Goal: Task Accomplishment & Management: Manage account settings

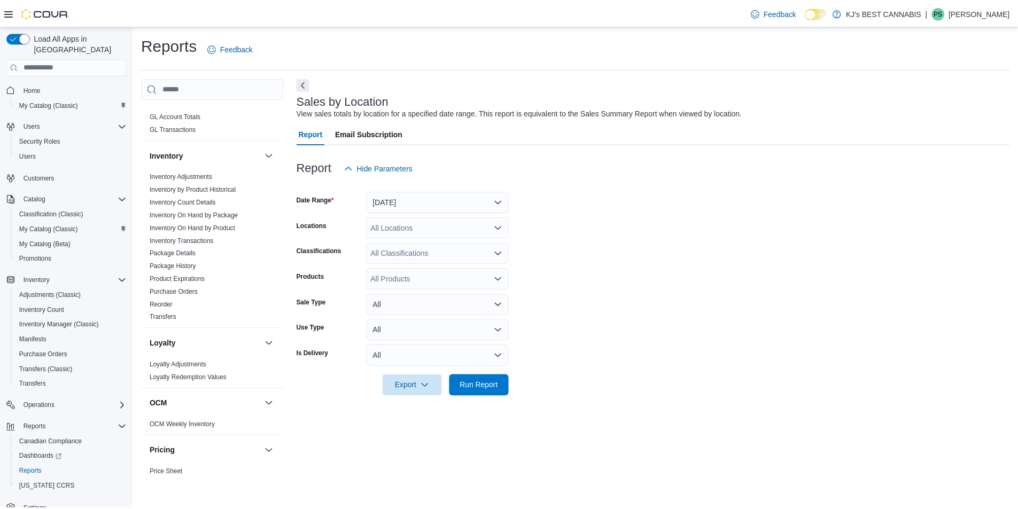
scroll to position [304, 0]
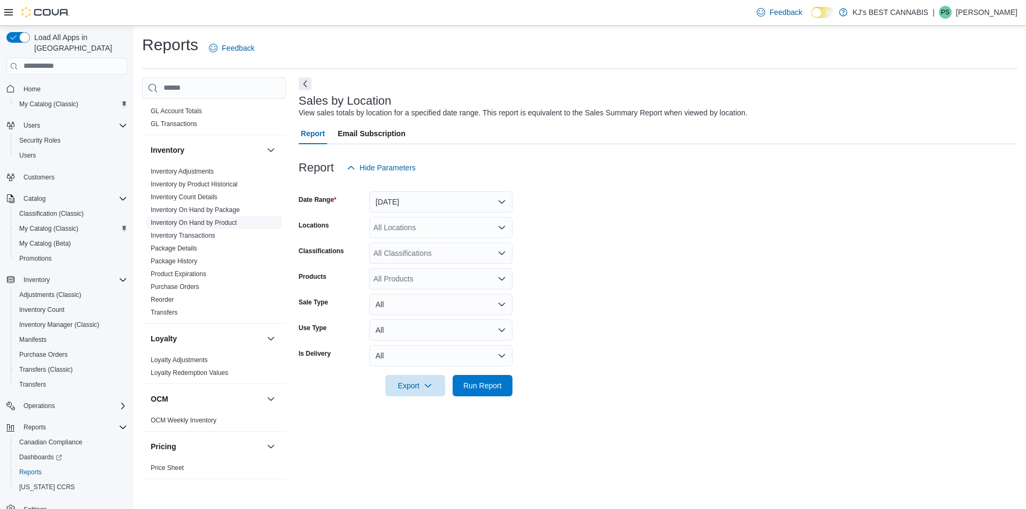
click at [212, 222] on link "Inventory On Hand by Product" at bounding box center [194, 222] width 86 height 7
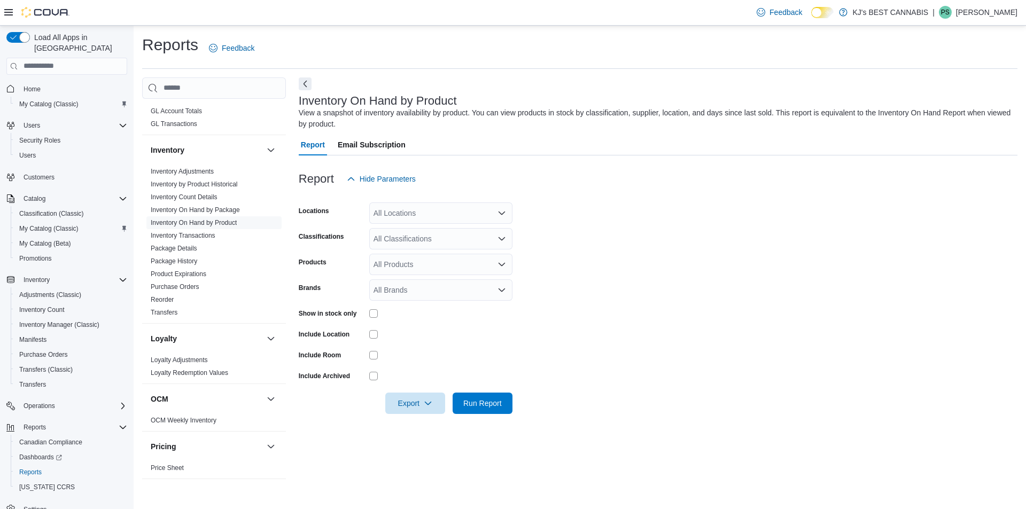
click at [381, 216] on div "All Locations" at bounding box center [440, 212] width 143 height 21
click at [388, 245] on icon "Choose from the following options" at bounding box center [385, 247] width 9 height 9
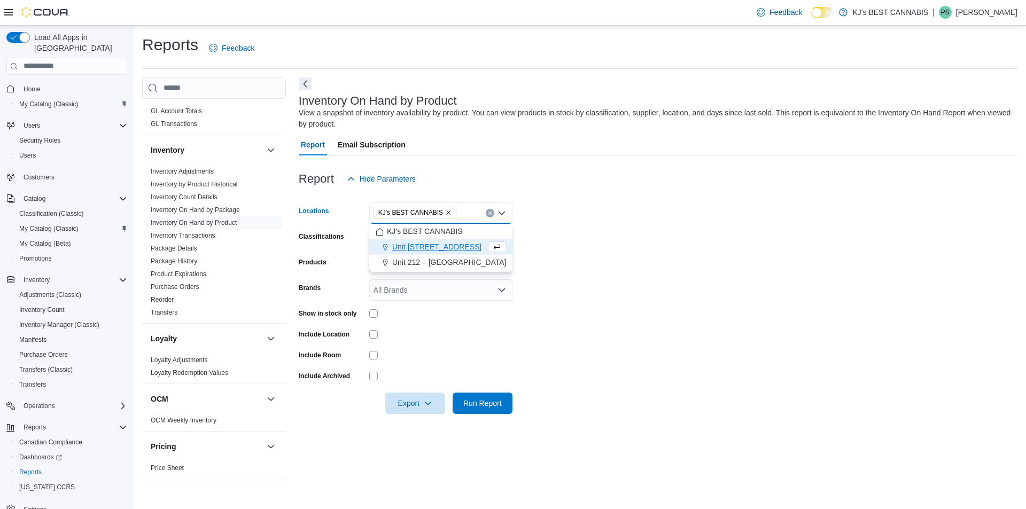
click at [634, 244] on form "Locations KJ's BEST CANNABIS Combo box. Selected. KJ's BEST CANNABIS. Press Bac…" at bounding box center [658, 302] width 719 height 224
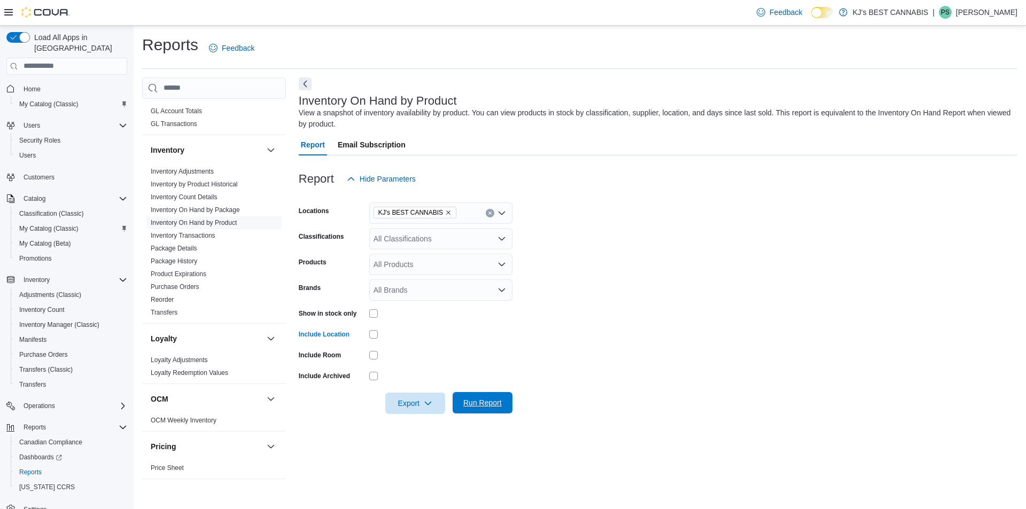
click at [477, 407] on span "Run Report" at bounding box center [482, 403] width 38 height 11
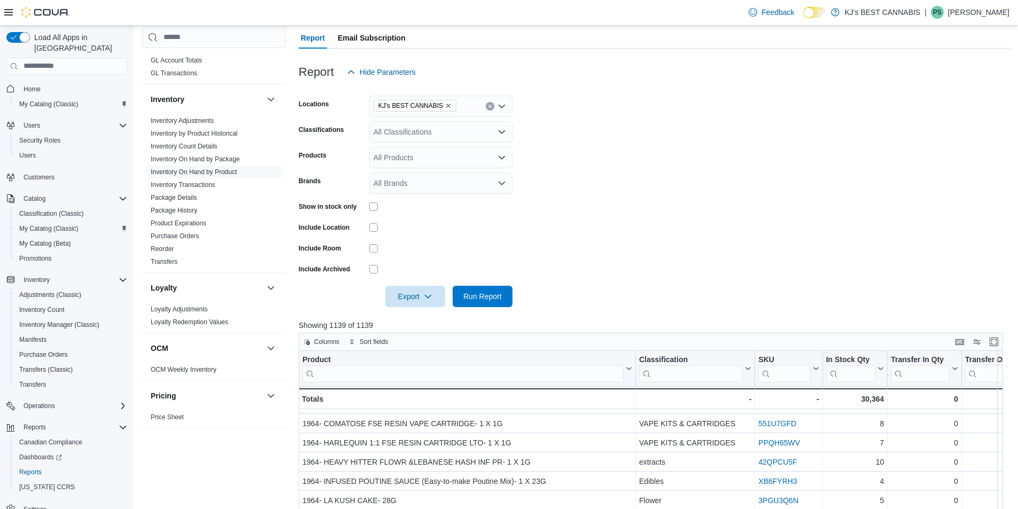
scroll to position [160, 0]
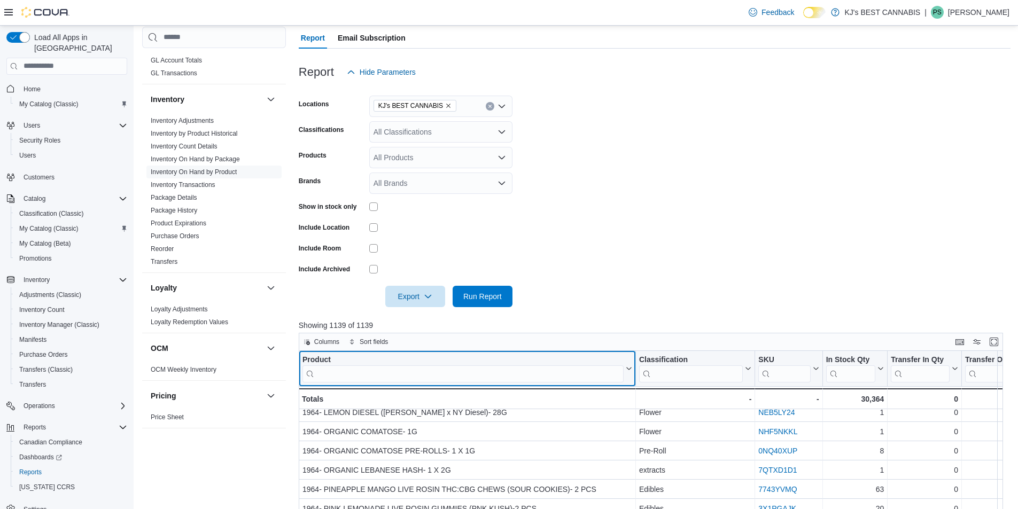
click at [395, 369] on input "search" at bounding box center [462, 373] width 321 height 17
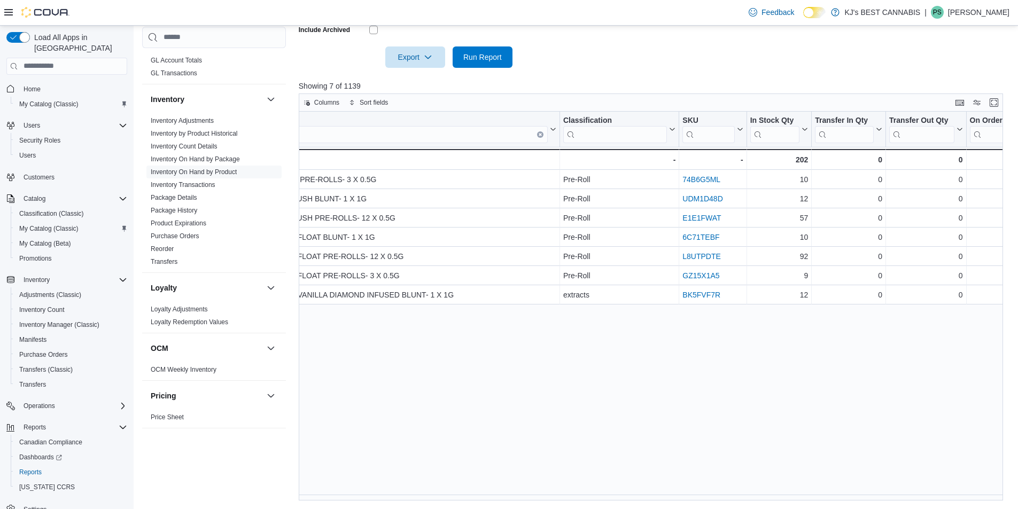
scroll to position [0, 0]
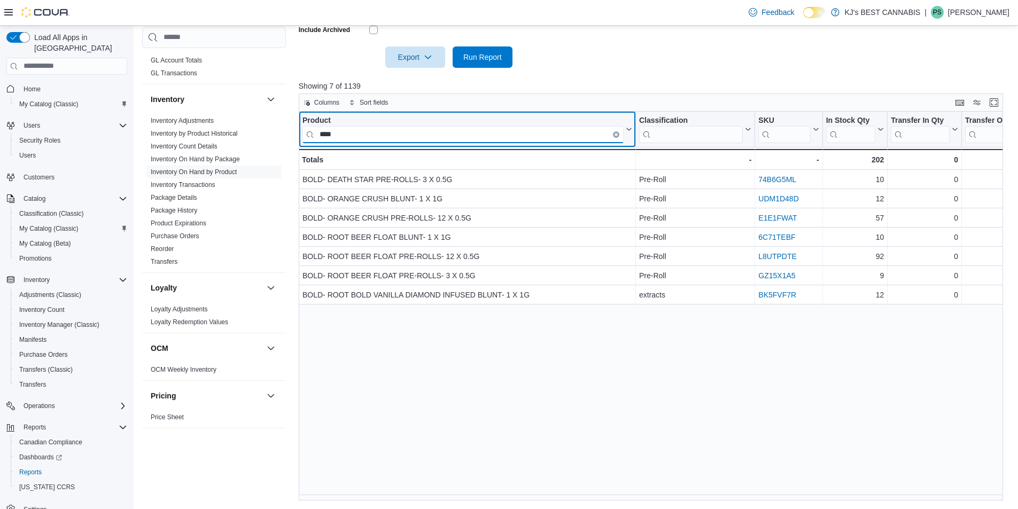
drag, startPoint x: 362, startPoint y: 137, endPoint x: 299, endPoint y: 140, distance: 63.1
click at [299, 140] on div "Product **** Click to view column header actions" at bounding box center [467, 130] width 337 height 36
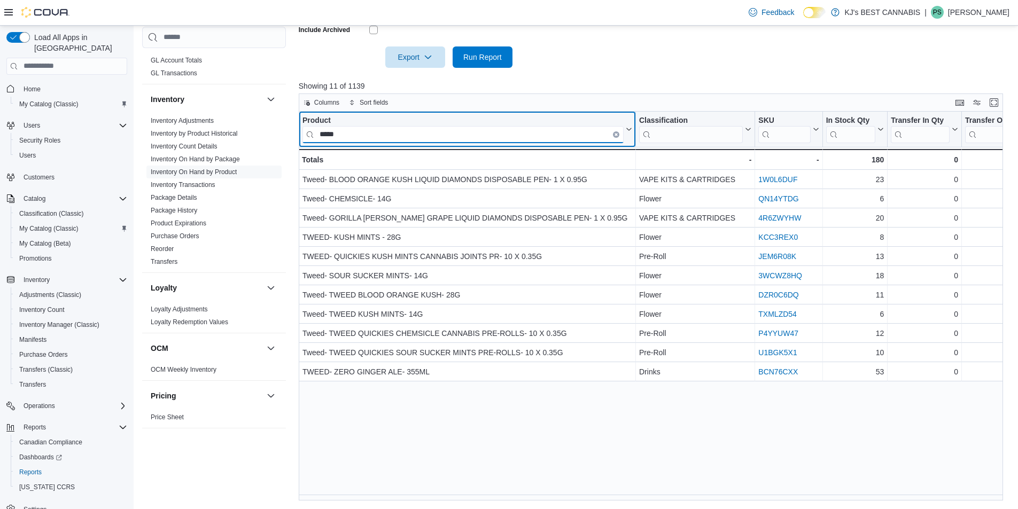
type input "*****"
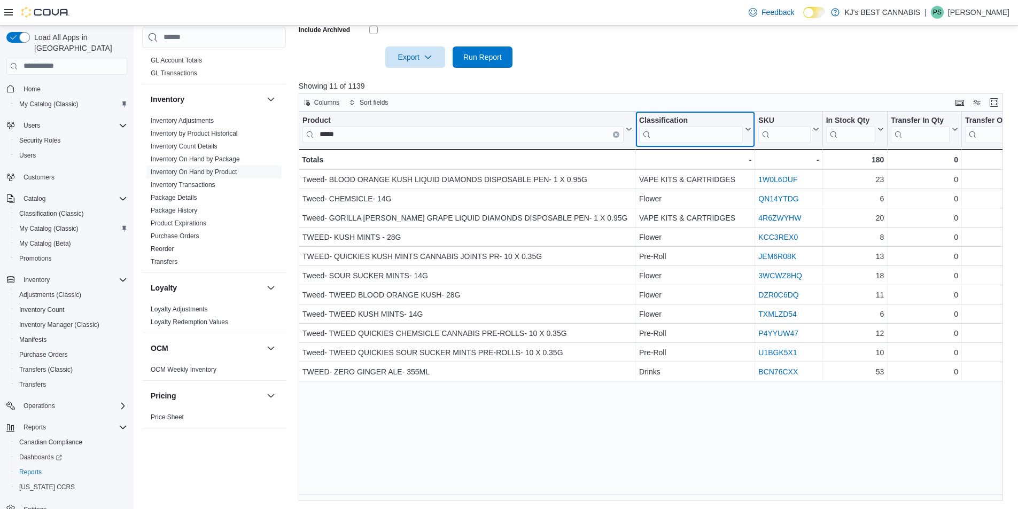
click at [687, 129] on input "search" at bounding box center [691, 134] width 104 height 17
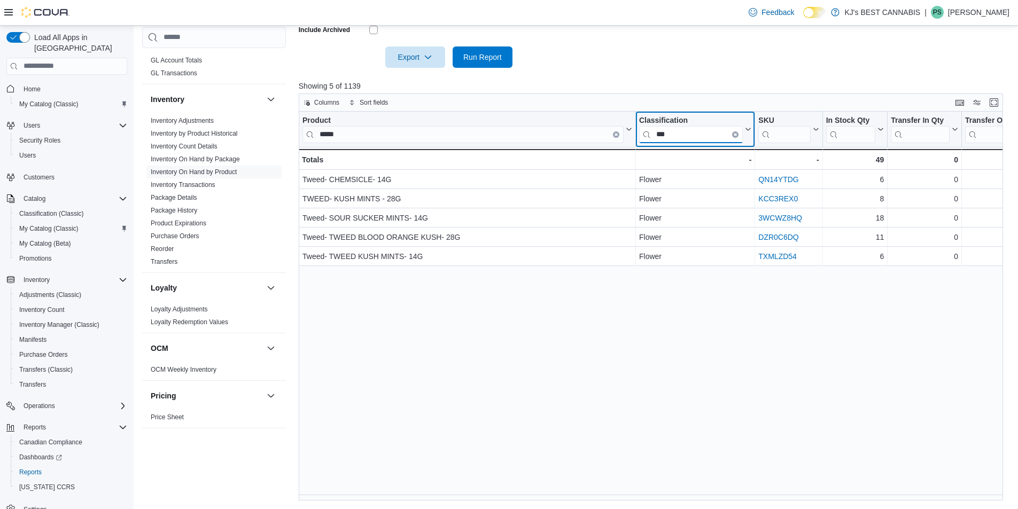
type input "***"
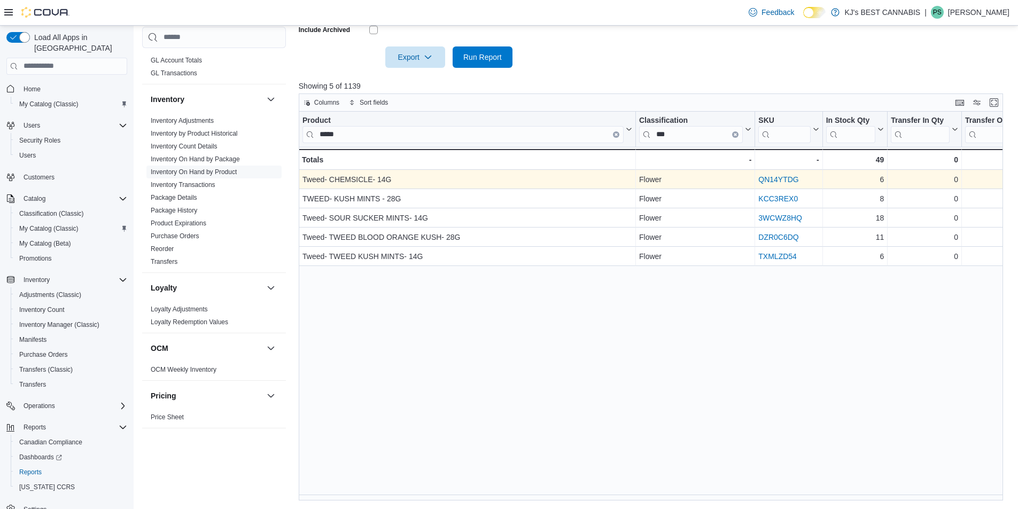
click at [773, 176] on link "QN14YTDG" at bounding box center [778, 179] width 40 height 9
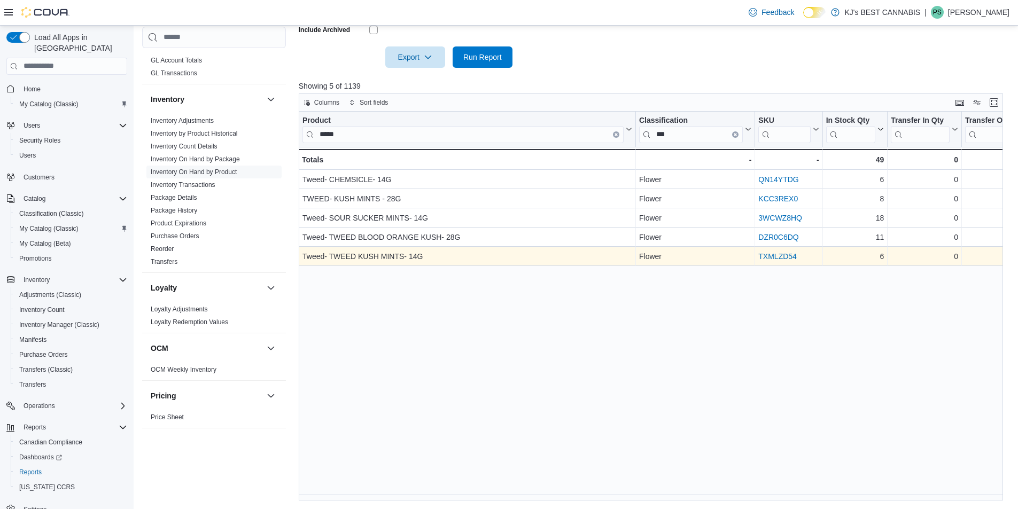
click at [775, 257] on link "TXMLZD54" at bounding box center [777, 256] width 38 height 9
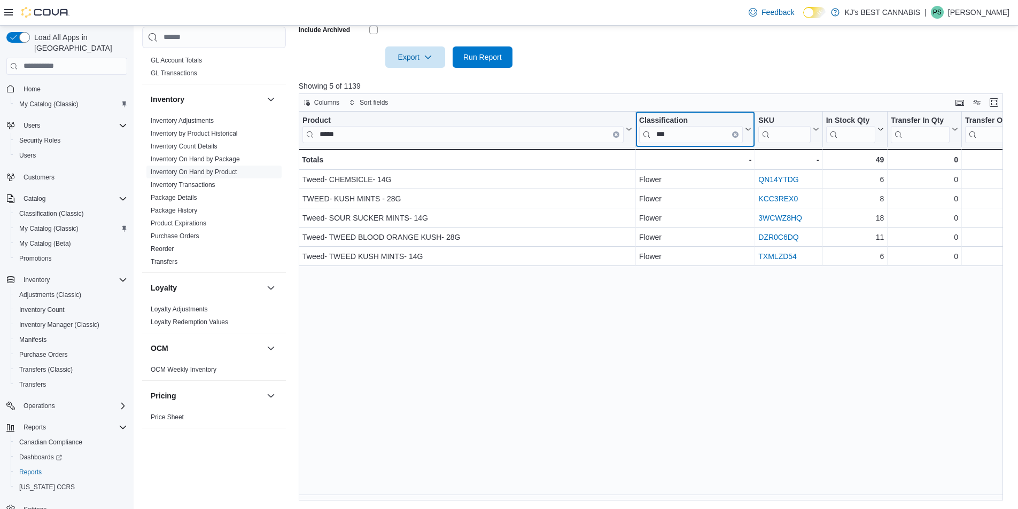
click at [735, 136] on icon "Clear input" at bounding box center [735, 134] width 3 height 3
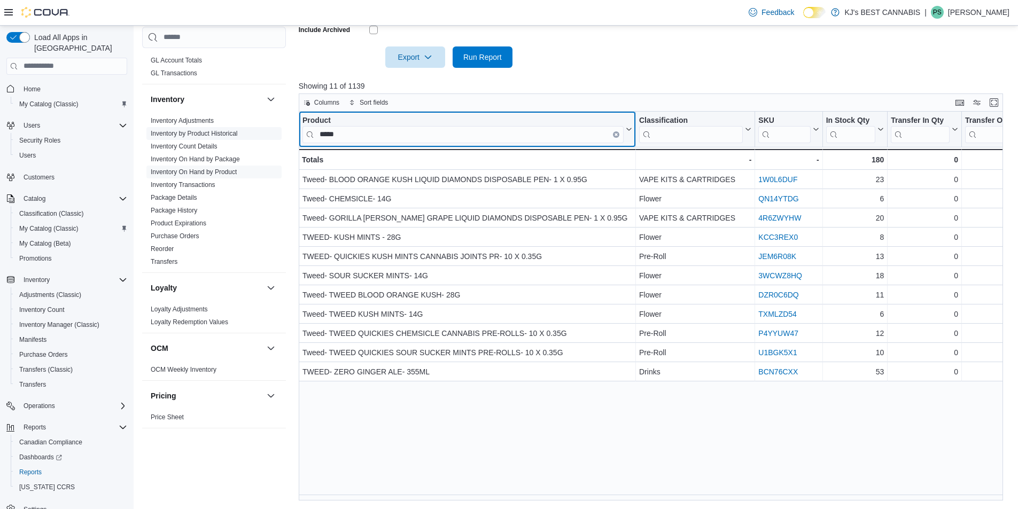
drag, startPoint x: 354, startPoint y: 134, endPoint x: 262, endPoint y: 136, distance: 91.9
click at [262, 136] on div "Cash Management Cash Management Cash Out Details Compliance OCS Transaction Sub…" at bounding box center [576, 115] width 868 height 769
drag, startPoint x: 353, startPoint y: 132, endPoint x: 300, endPoint y: 128, distance: 53.0
click at [310, 141] on input "*****" at bounding box center [462, 134] width 321 height 17
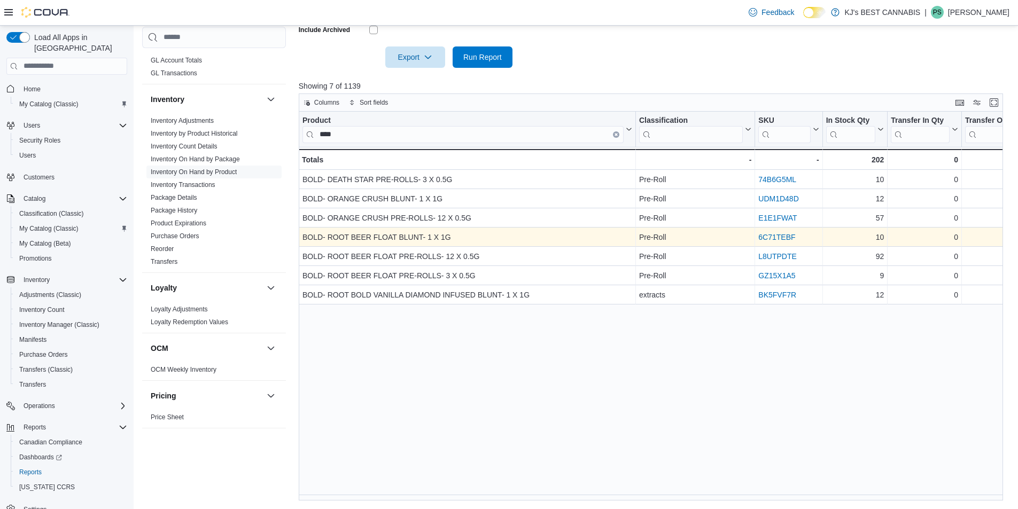
click at [768, 236] on link "6C71TEBF" at bounding box center [776, 237] width 37 height 9
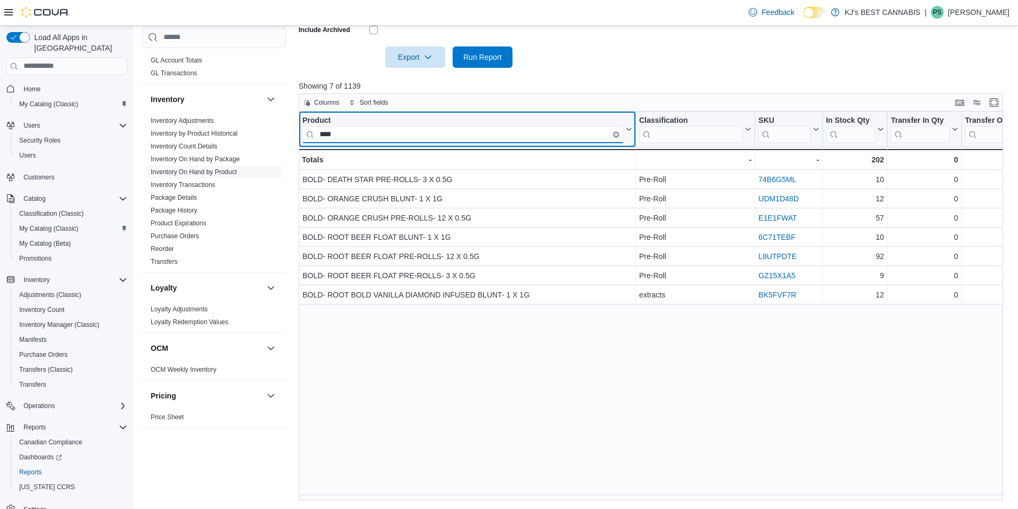
drag, startPoint x: 343, startPoint y: 133, endPoint x: 296, endPoint y: 133, distance: 47.0
click at [296, 133] on div "Cash Management Cash Management Cash Out Details Compliance OCS Transaction Sub…" at bounding box center [576, 115] width 868 height 769
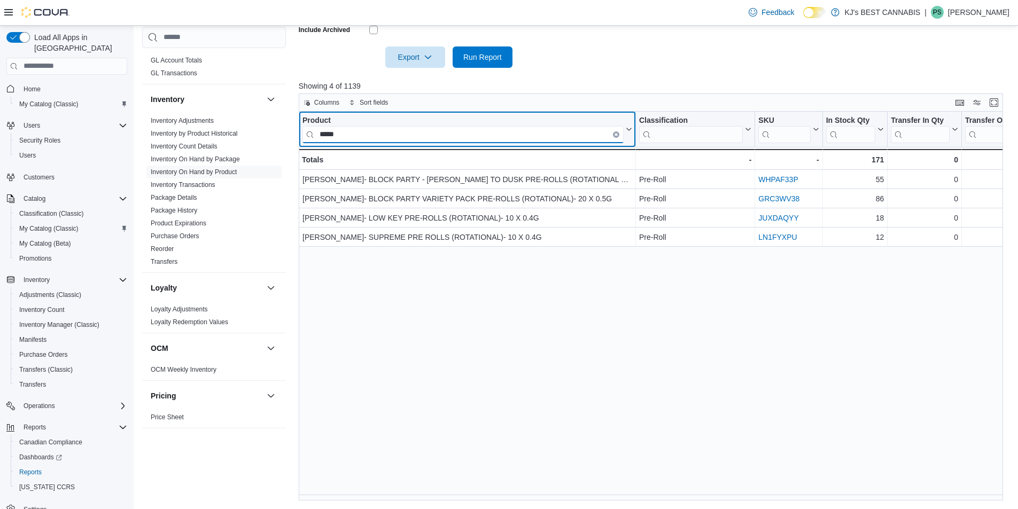
drag, startPoint x: 349, startPoint y: 133, endPoint x: 283, endPoint y: 130, distance: 65.8
click at [283, 130] on div "Cash Management Cash Management Cash Out Details Compliance OCS Transaction Sub…" at bounding box center [576, 115] width 868 height 769
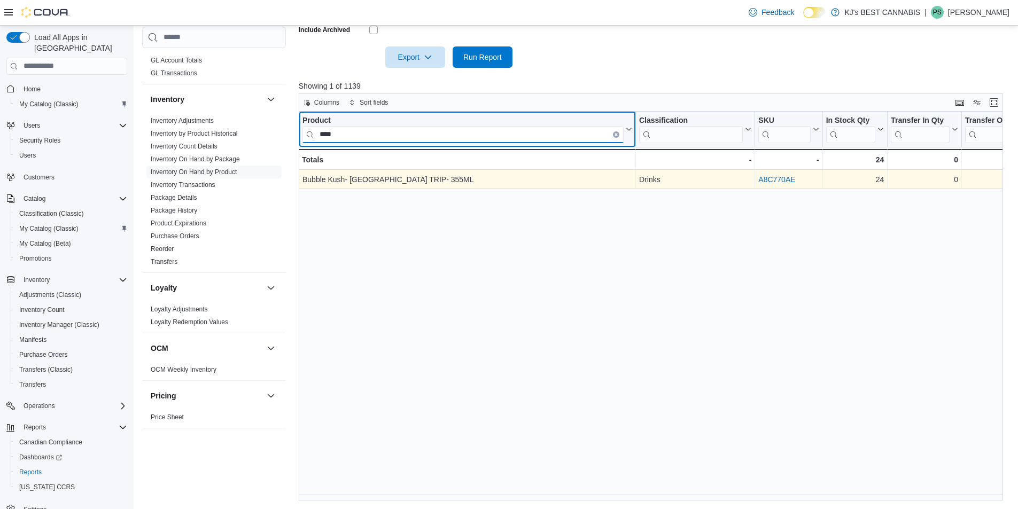
type input "****"
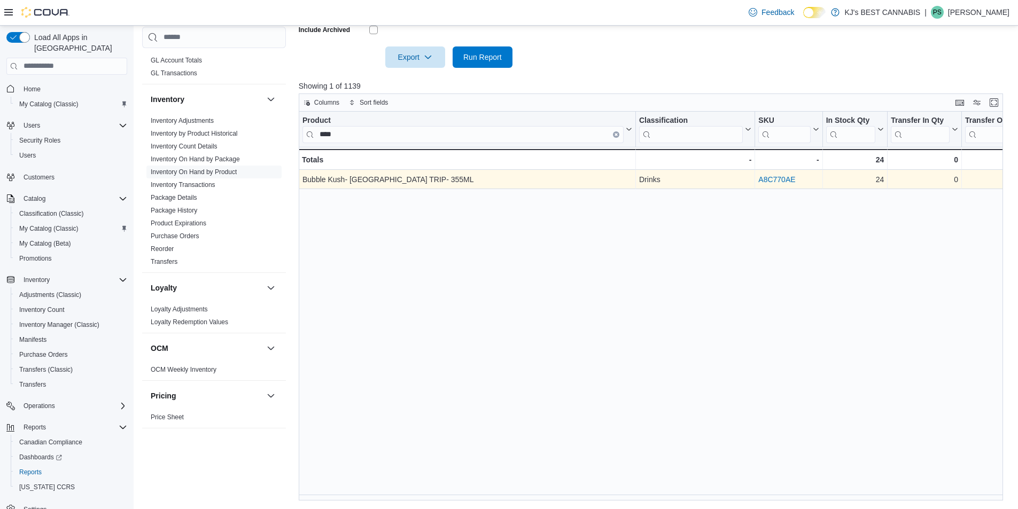
click at [769, 173] on div "A8C770AE" at bounding box center [788, 179] width 60 height 13
click at [774, 180] on link "A8C770AE" at bounding box center [776, 179] width 37 height 9
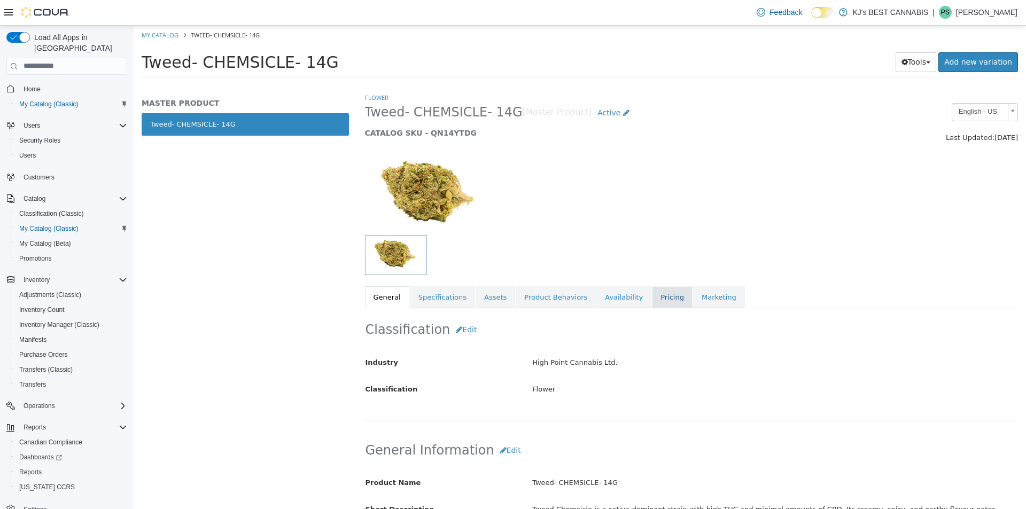
click at [652, 305] on link "Pricing" at bounding box center [672, 297] width 41 height 22
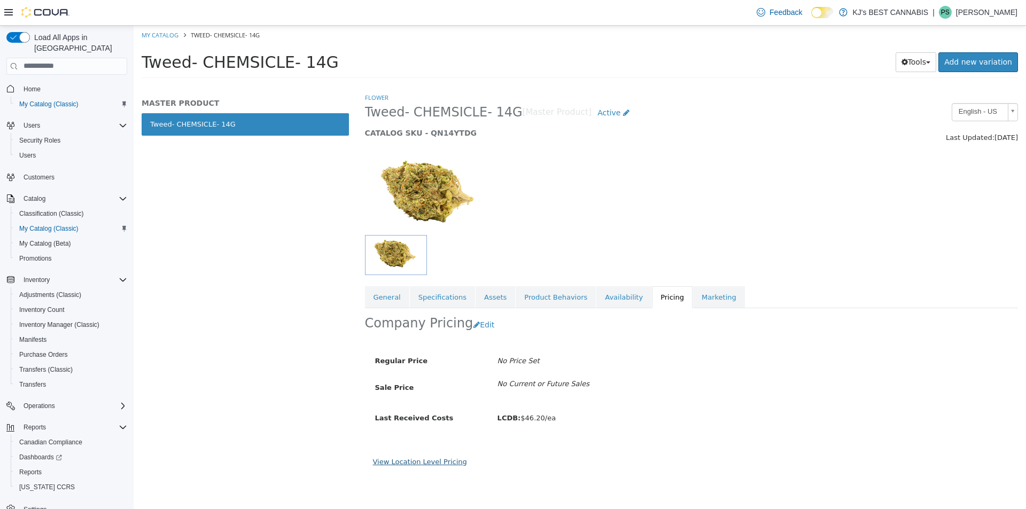
click at [423, 459] on link "View Location Level Pricing" at bounding box center [420, 461] width 94 height 8
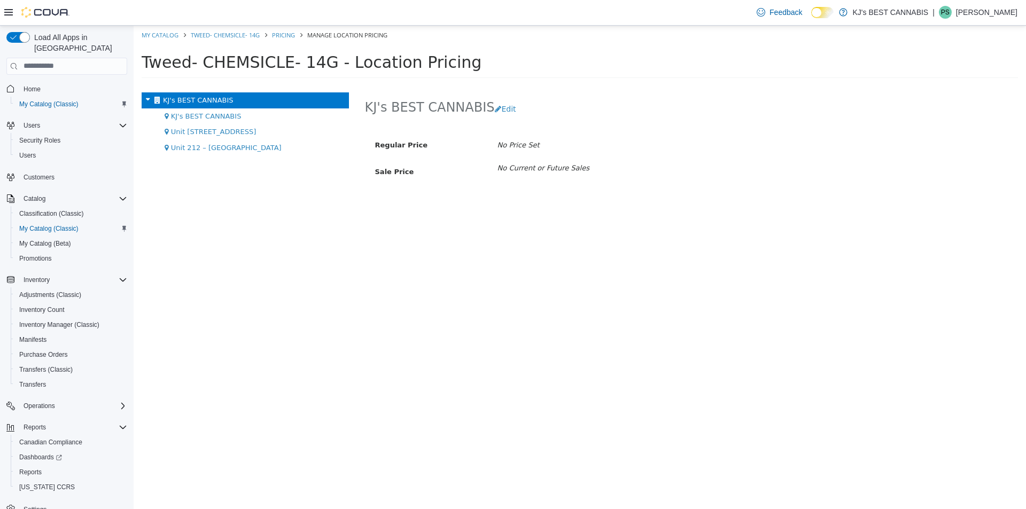
click at [201, 110] on div "KJ's BEST CANNABIS" at bounding box center [245, 116] width 207 height 16
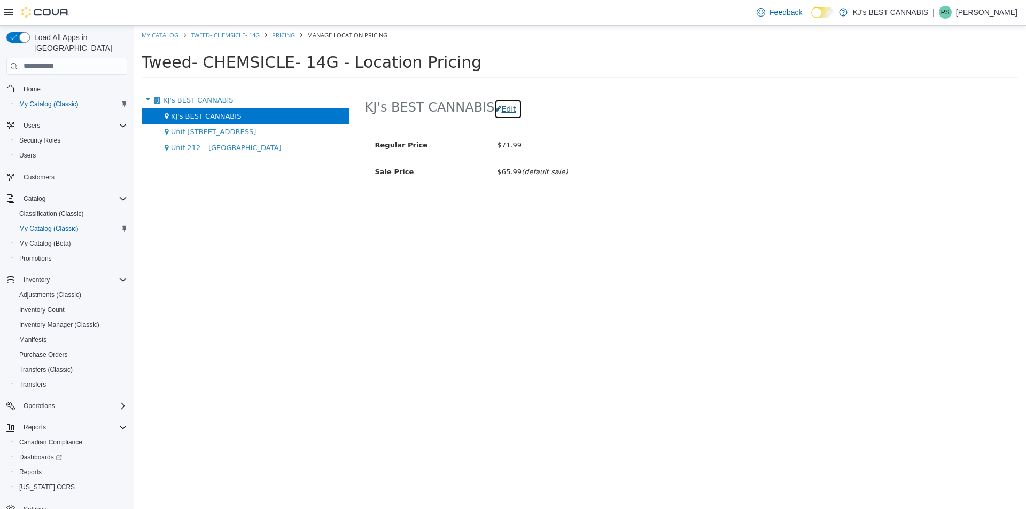
click at [496, 103] on button "Edit" at bounding box center [507, 109] width 27 height 20
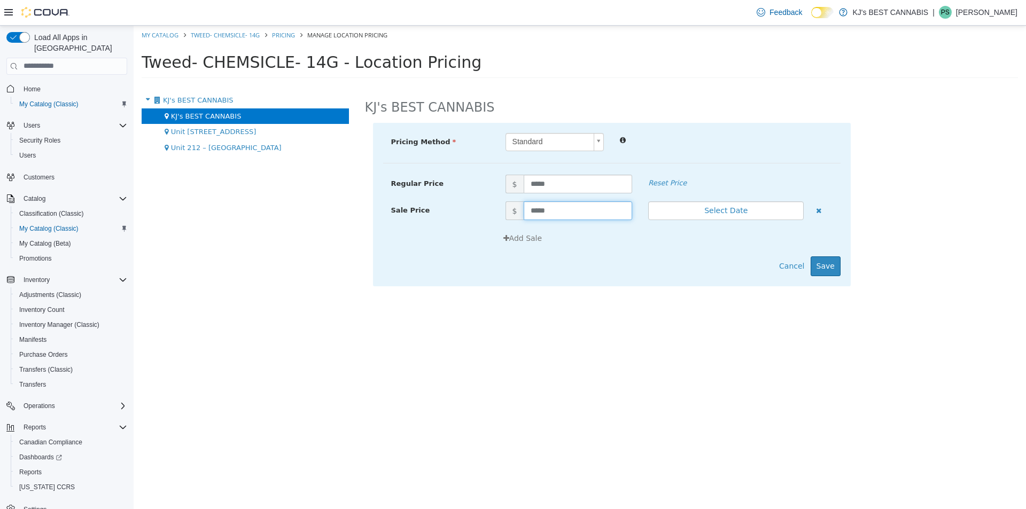
click at [536, 208] on input "*****" at bounding box center [578, 210] width 109 height 19
type input "*****"
click at [830, 268] on button "Save" at bounding box center [826, 266] width 30 height 20
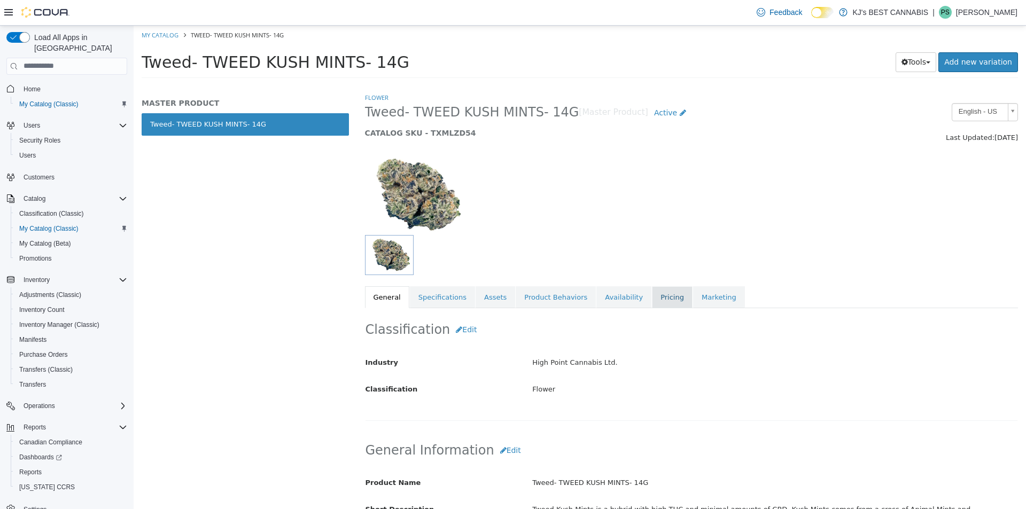
click at [652, 299] on link "Pricing" at bounding box center [672, 297] width 41 height 22
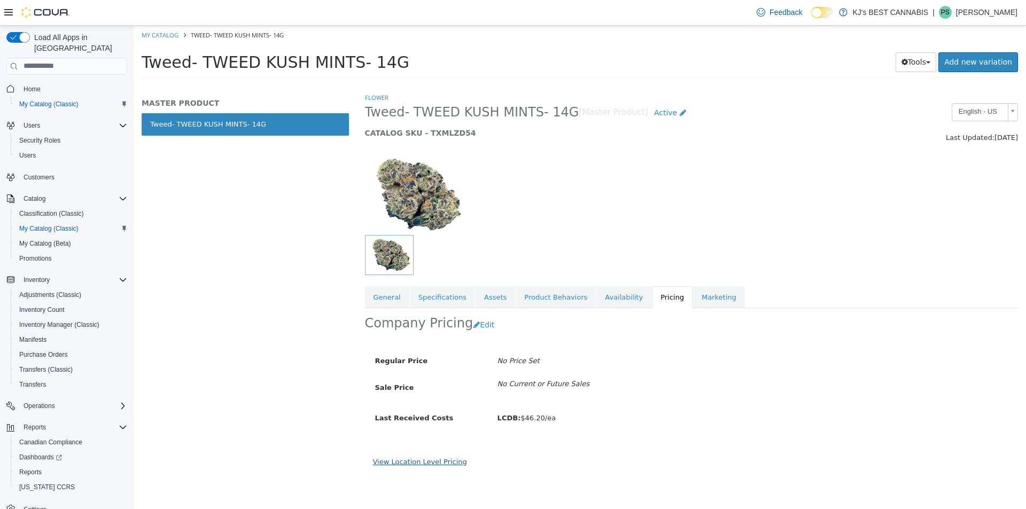
click at [398, 461] on link "View Location Level Pricing" at bounding box center [420, 461] width 94 height 8
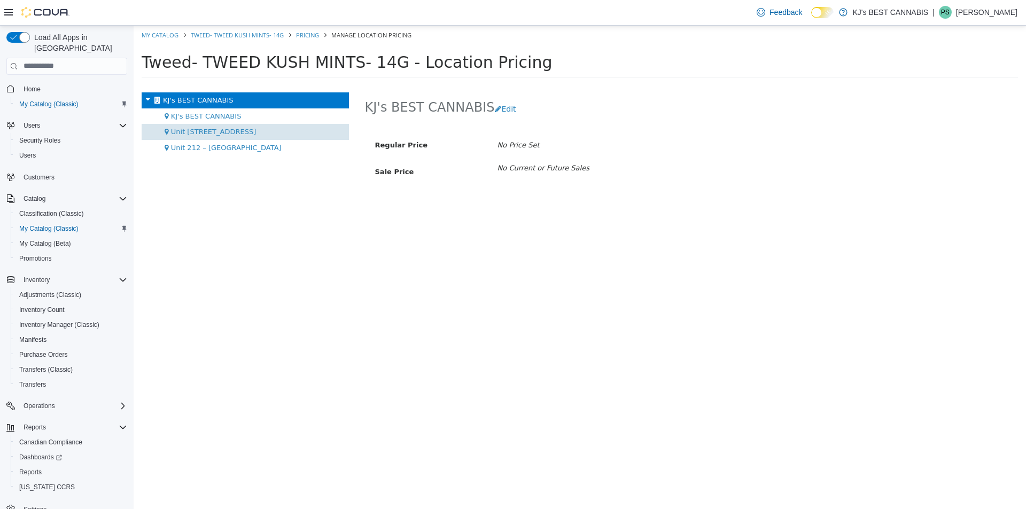
click at [213, 126] on div "Unit [STREET_ADDRESS]" at bounding box center [245, 131] width 207 height 16
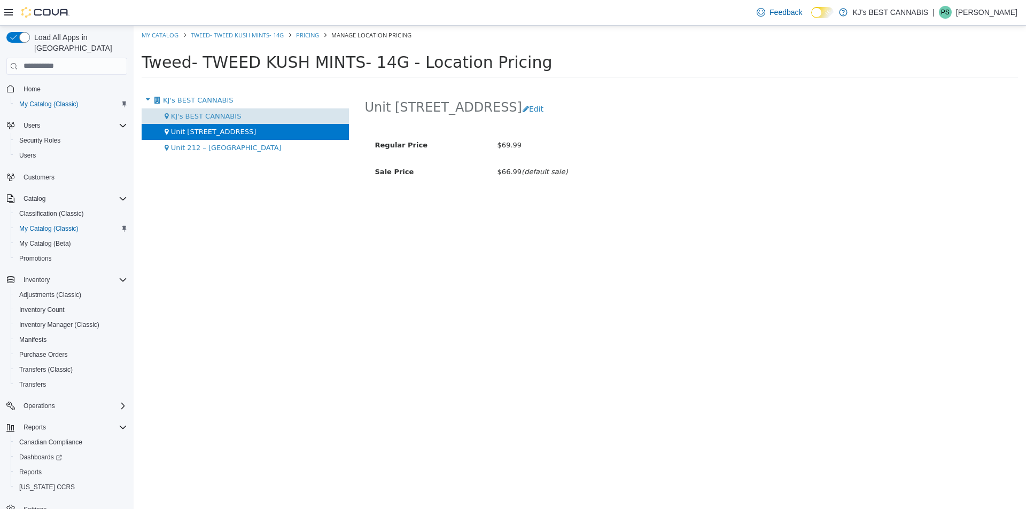
click at [216, 113] on span "KJ's BEST CANNABIS" at bounding box center [206, 116] width 71 height 8
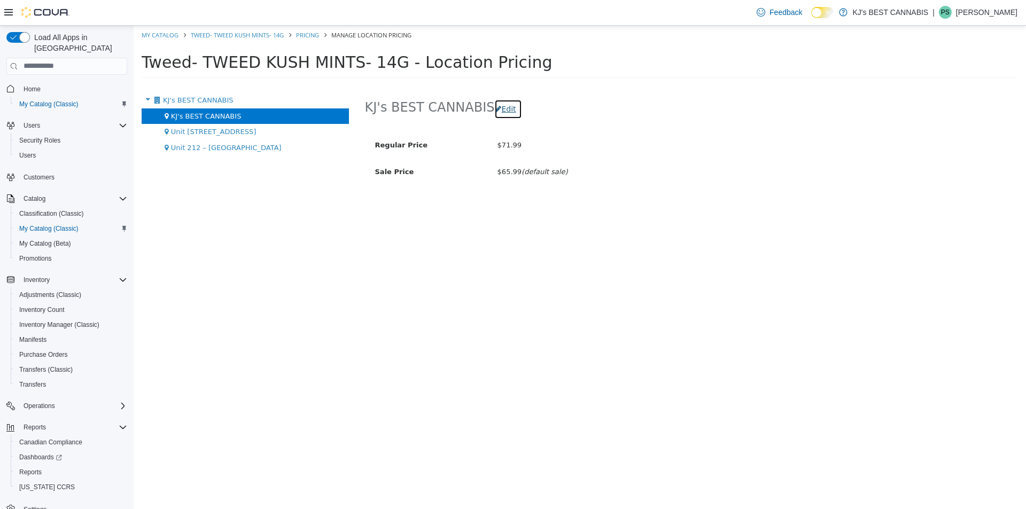
click at [503, 110] on button "Edit" at bounding box center [507, 109] width 27 height 20
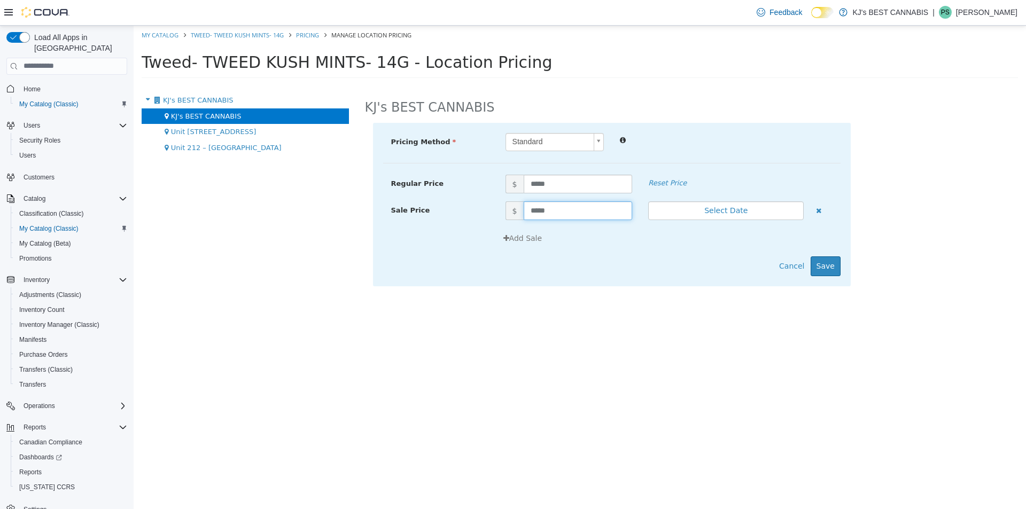
click at [537, 215] on input "*****" at bounding box center [578, 210] width 109 height 19
type input "*****"
click at [827, 266] on button "Save" at bounding box center [826, 266] width 30 height 20
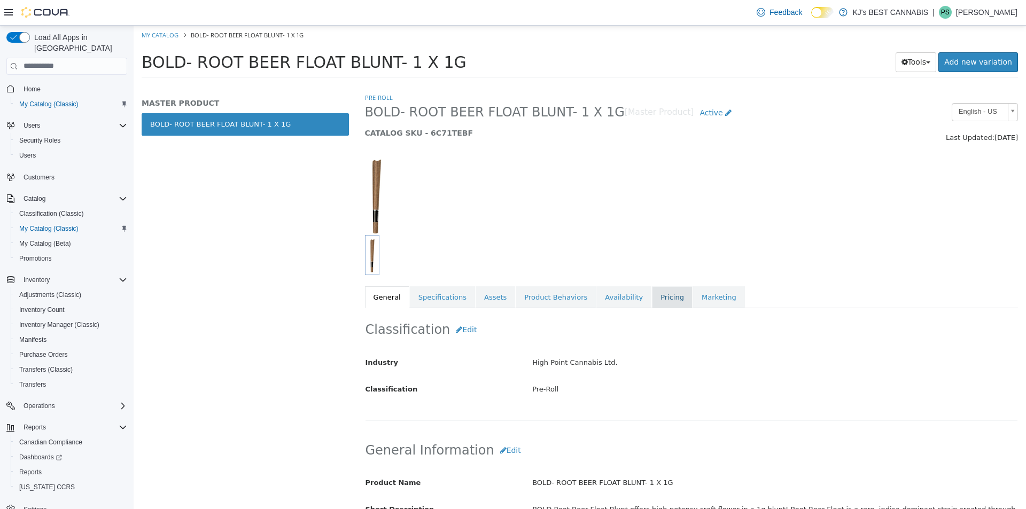
click at [652, 303] on link "Pricing" at bounding box center [672, 297] width 41 height 22
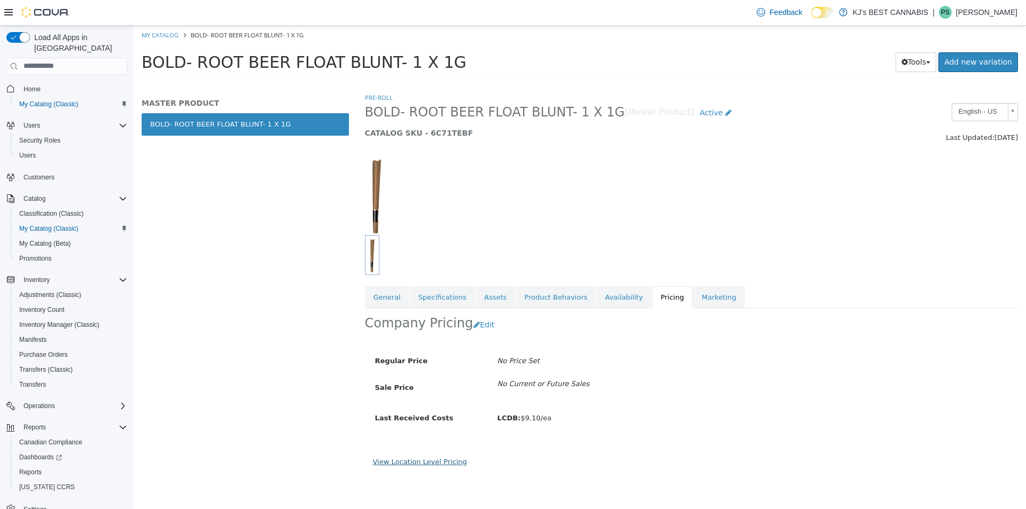
click at [432, 459] on link "View Location Level Pricing" at bounding box center [420, 461] width 94 height 8
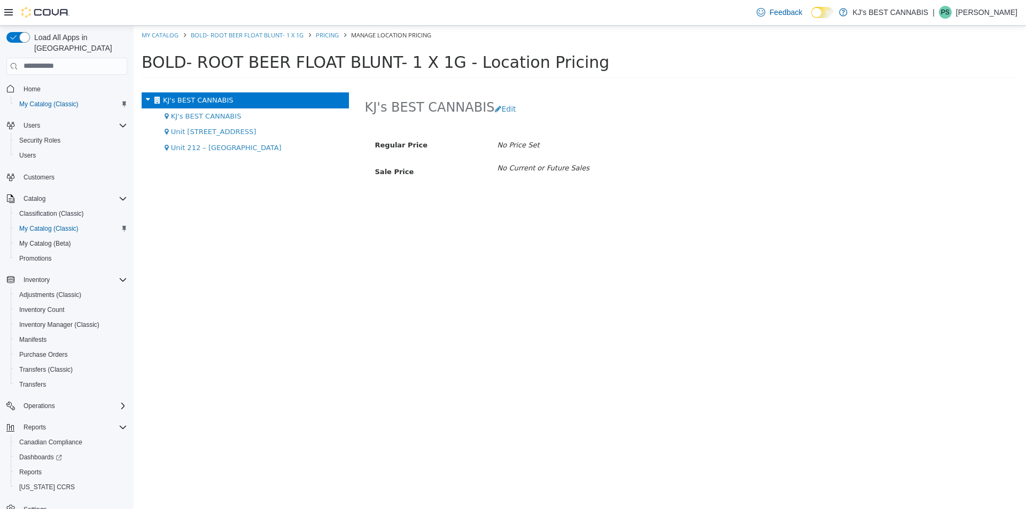
drag, startPoint x: 216, startPoint y: 114, endPoint x: 231, endPoint y: 111, distance: 15.3
click at [216, 113] on span "KJ's BEST CANNABIS" at bounding box center [206, 116] width 71 height 8
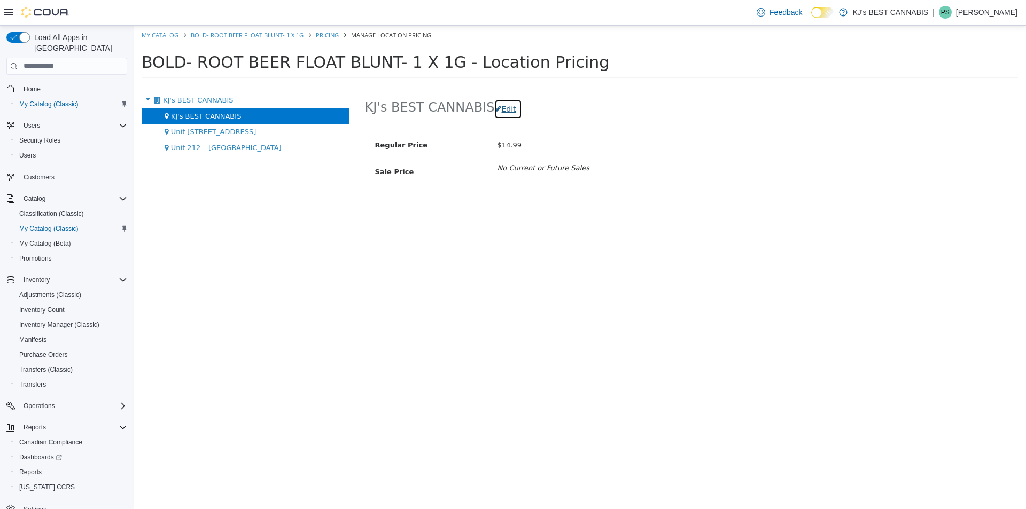
click at [496, 99] on button "Edit" at bounding box center [507, 109] width 27 height 20
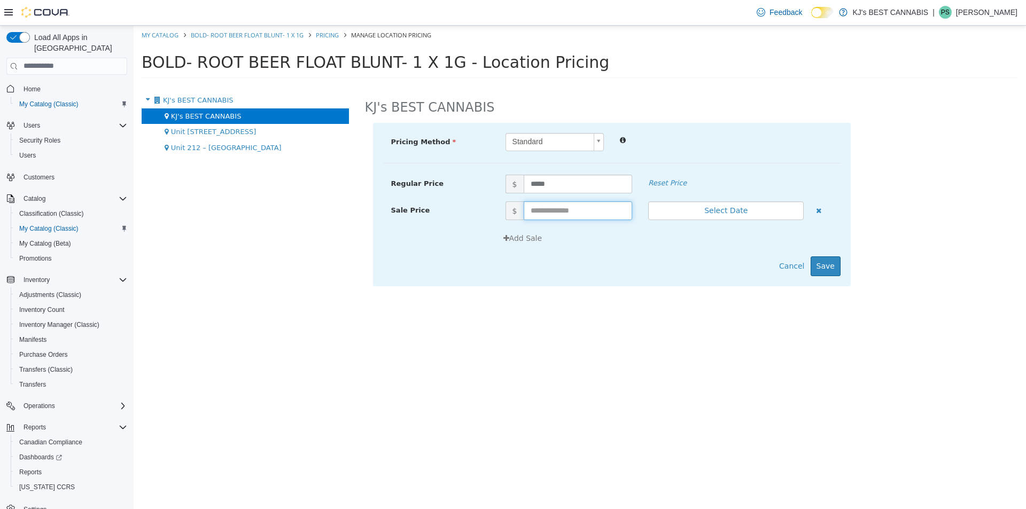
click at [541, 208] on input "text" at bounding box center [578, 210] width 109 height 19
type input "*****"
click at [827, 272] on button "Save" at bounding box center [826, 266] width 30 height 20
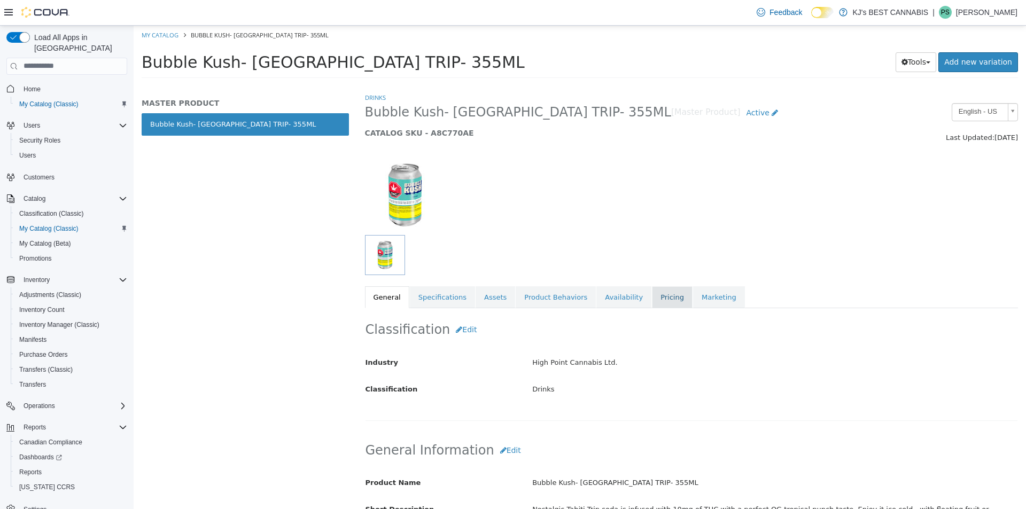
click at [652, 289] on link "Pricing" at bounding box center [672, 297] width 41 height 22
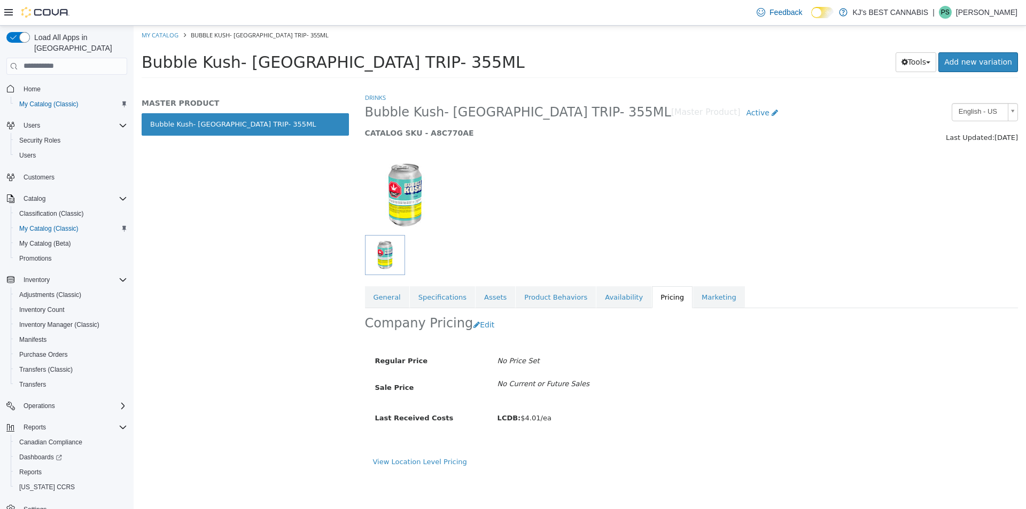
click at [402, 454] on div "Regular Price No Price Set Sale Price No Current or Future Sales Last Received …" at bounding box center [691, 398] width 653 height 115
click at [415, 457] on link "View Location Level Pricing" at bounding box center [420, 461] width 94 height 8
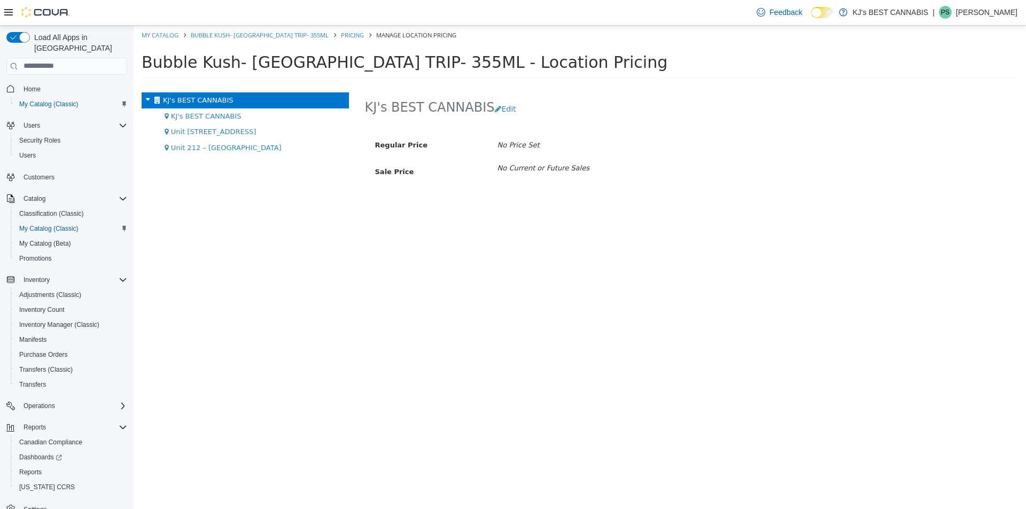
click at [254, 112] on div "KJ's BEST CANNABIS" at bounding box center [245, 116] width 207 height 16
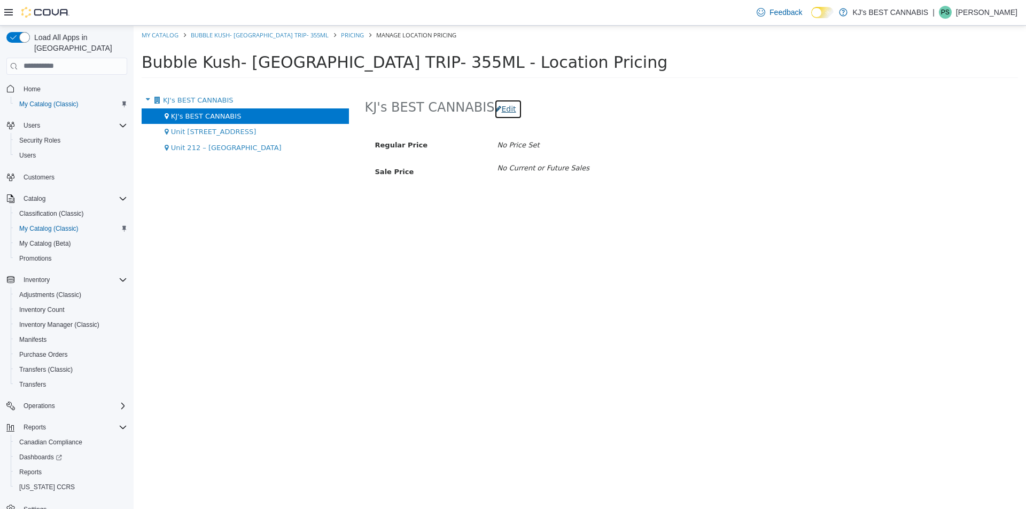
click at [494, 111] on button "Edit" at bounding box center [507, 109] width 27 height 20
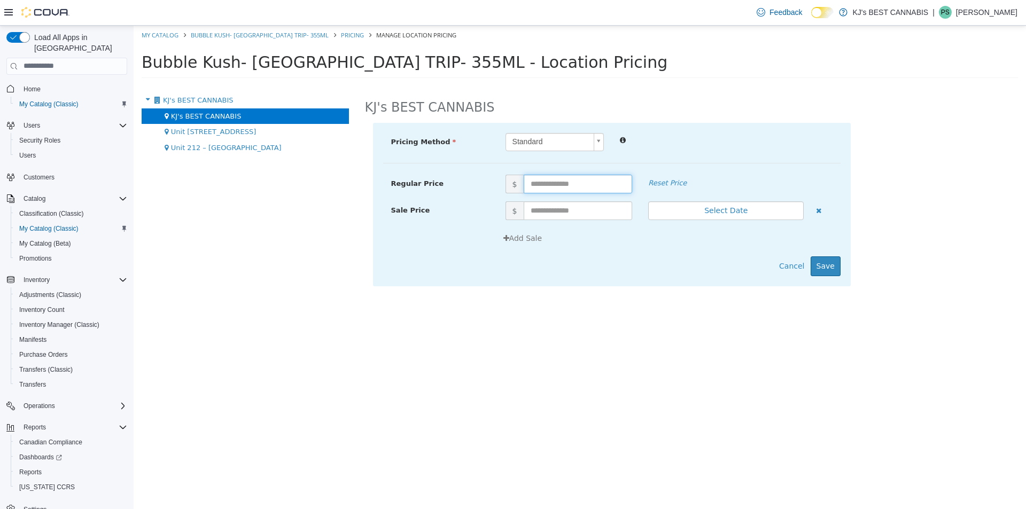
click at [559, 185] on input "text" at bounding box center [578, 183] width 109 height 19
type input "****"
click at [820, 266] on button "Save" at bounding box center [826, 266] width 30 height 20
